Goal: Task Accomplishment & Management: Use online tool/utility

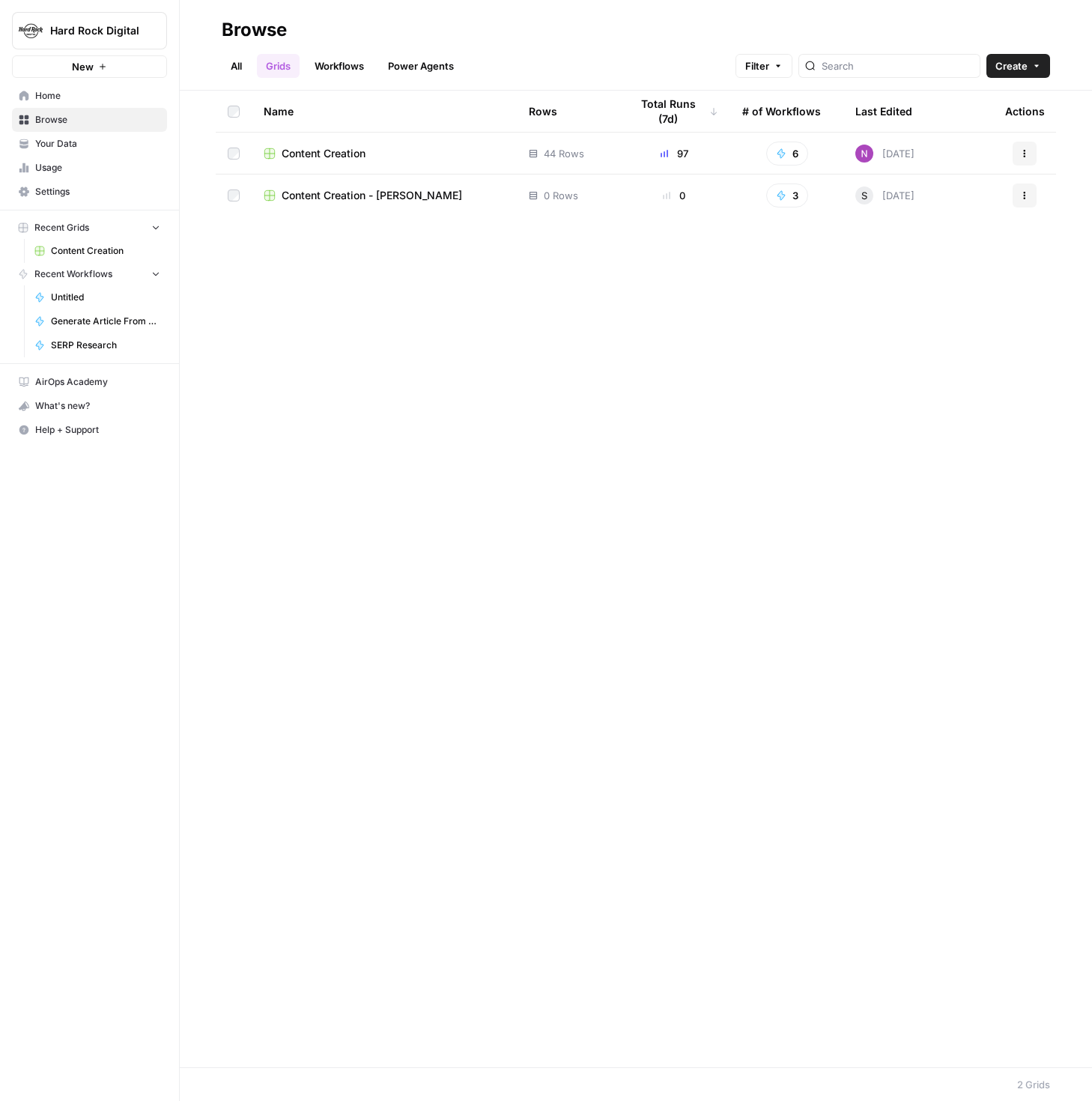
click at [67, 145] on span "Your Data" at bounding box center [98, 143] width 125 height 13
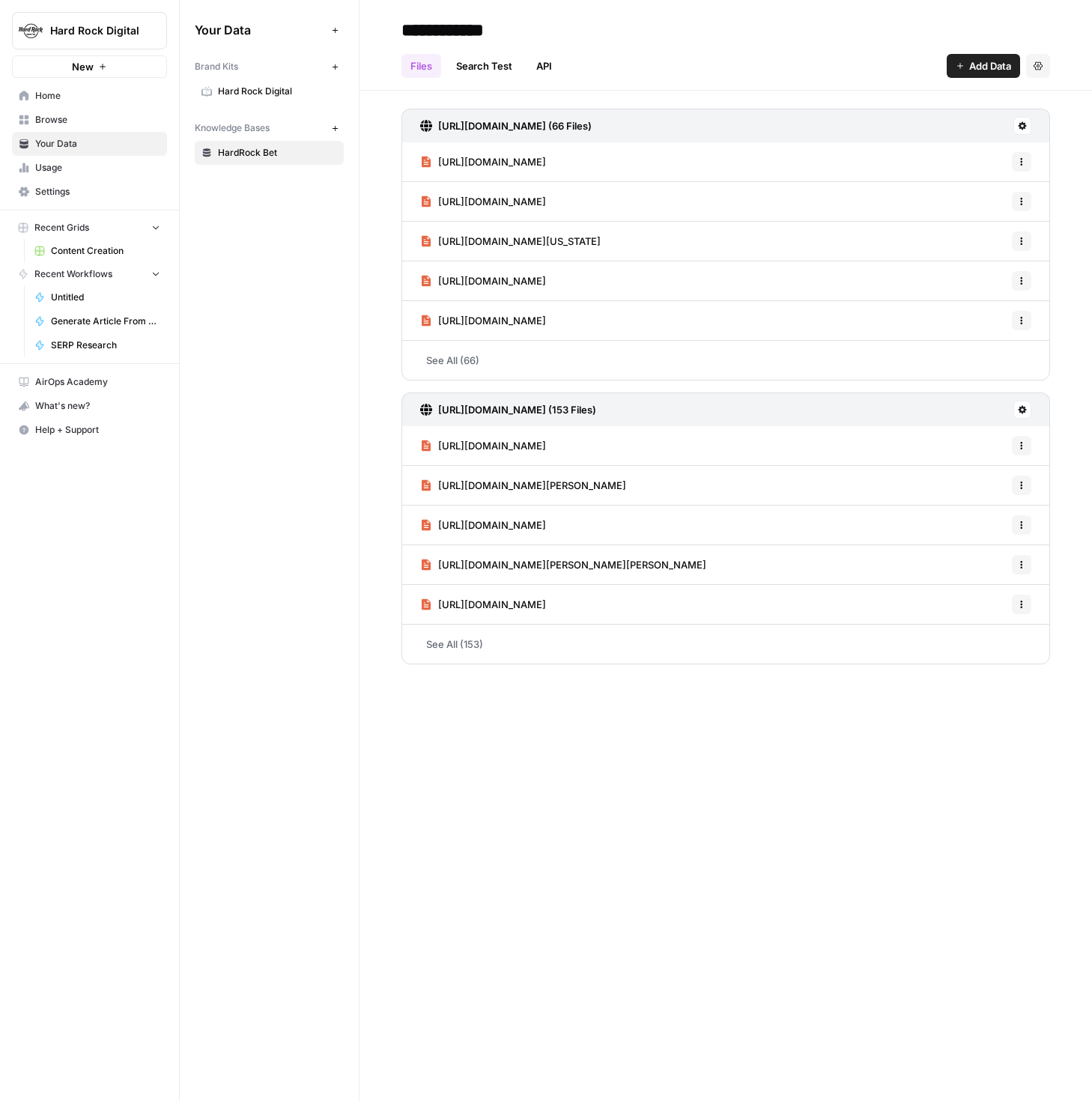
click at [61, 116] on span "Browse" at bounding box center [98, 119] width 125 height 13
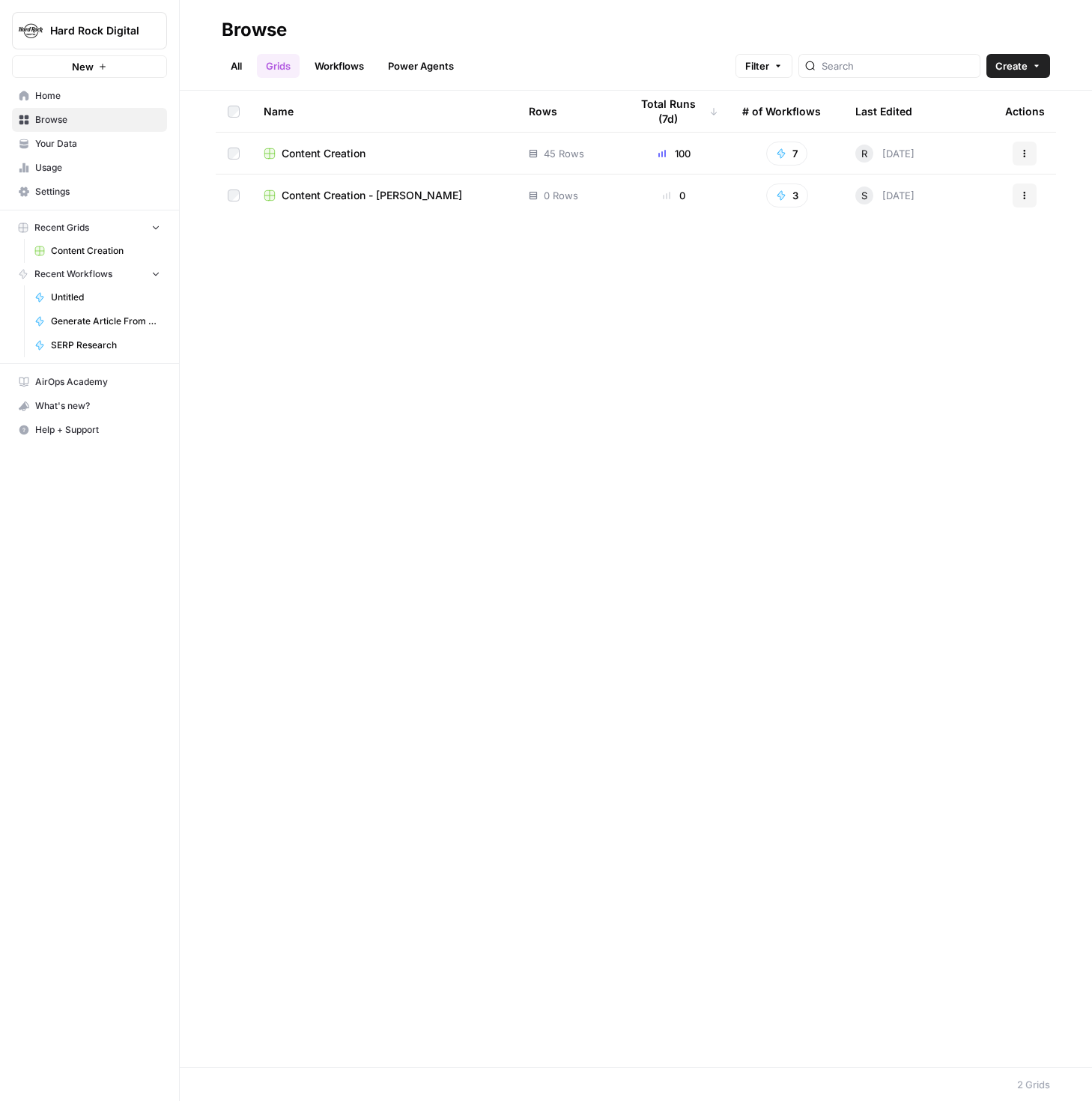
click at [79, 99] on span "Home" at bounding box center [98, 95] width 125 height 13
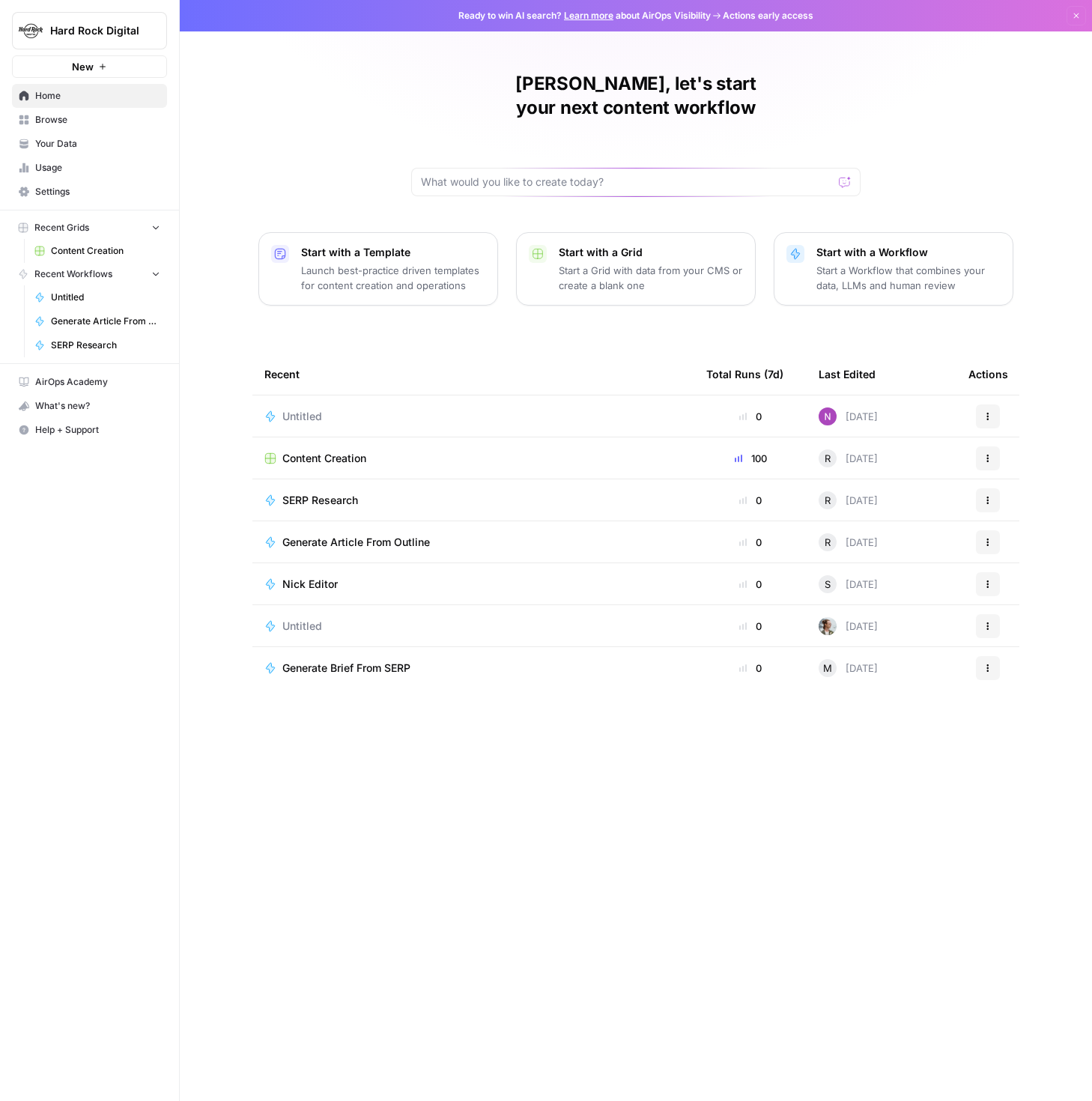
click at [323, 451] on span "Content Creation" at bounding box center [324, 458] width 84 height 15
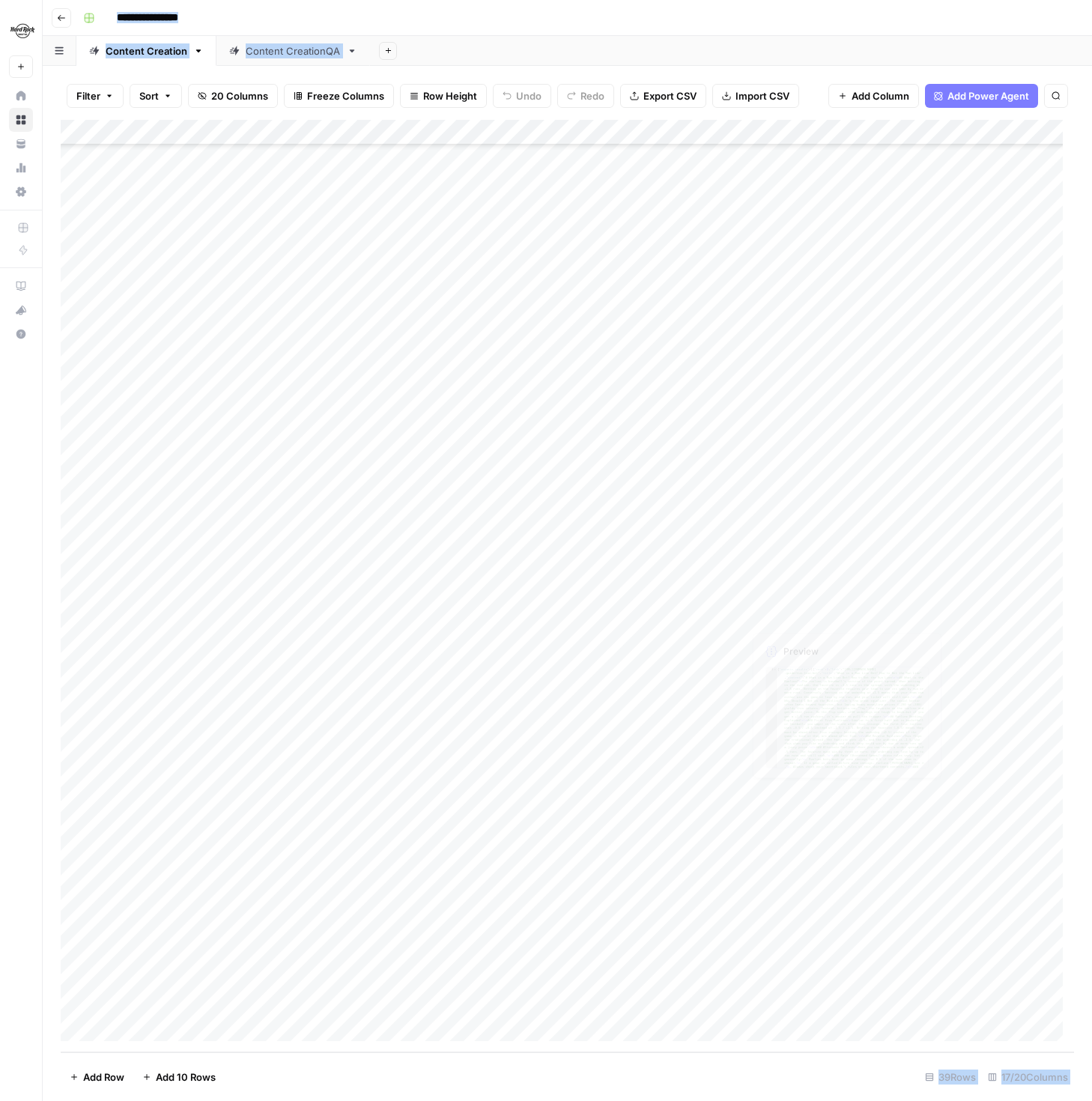
scroll to position [121, 0]
click at [251, 973] on div "Add Column" at bounding box center [568, 585] width 1014 height 932
